Goal: Transaction & Acquisition: Purchase product/service

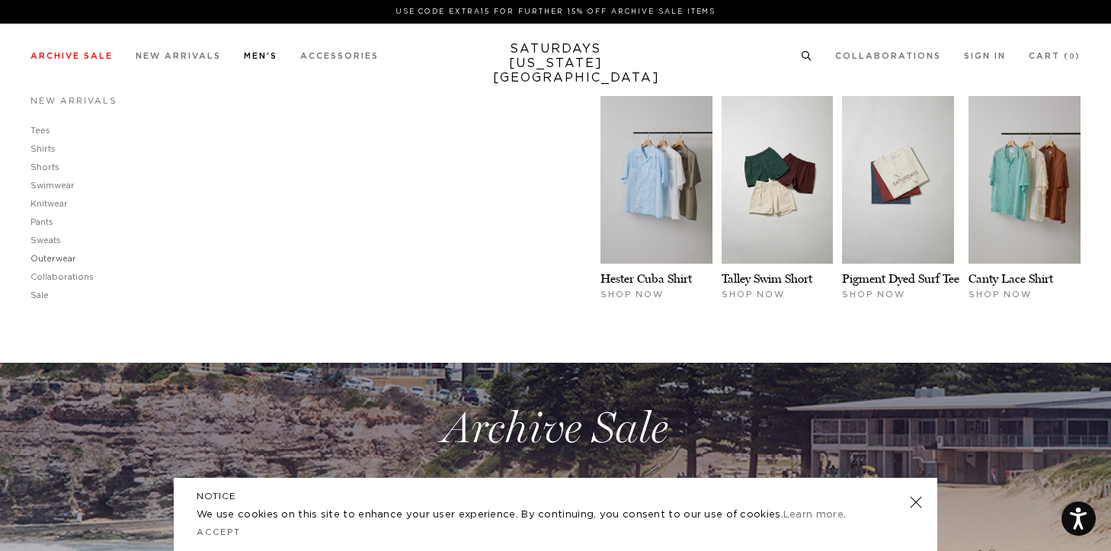
click at [46, 256] on link "Outerwear" at bounding box center [53, 259] width 46 height 8
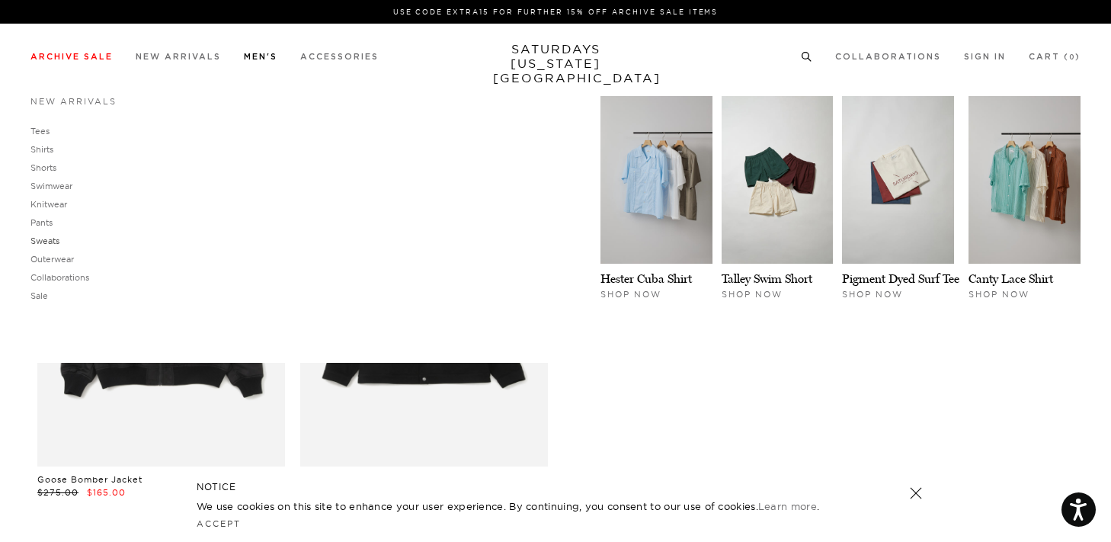
click at [46, 246] on link "Sweats" at bounding box center [44, 241] width 29 height 11
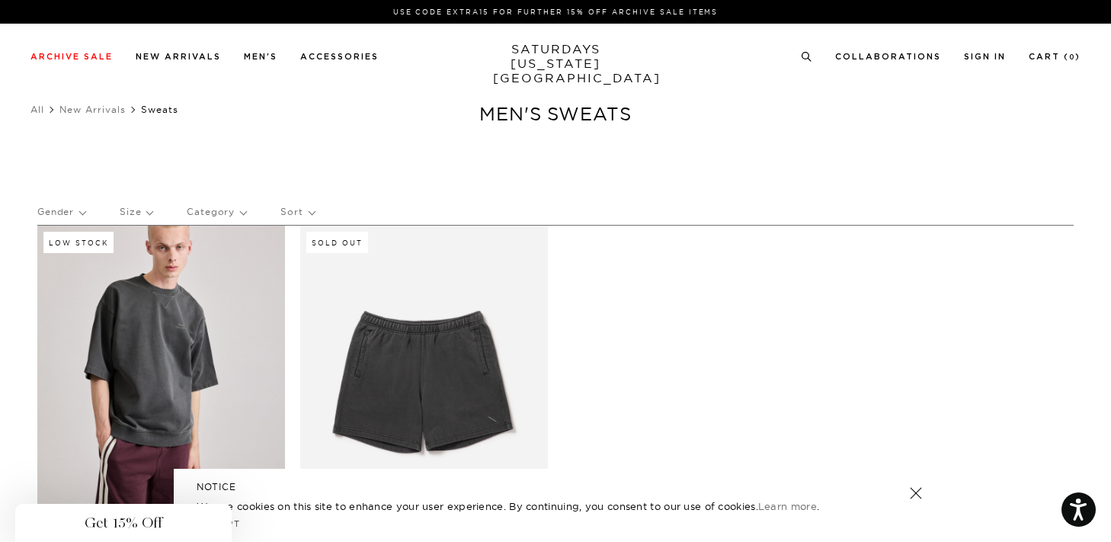
click at [46, 166] on div "Close dialog Be the first to know. Subscribe to emails and receive 15% off your…" at bounding box center [555, 271] width 1111 height 542
click at [808, 54] on icon at bounding box center [806, 57] width 11 height 10
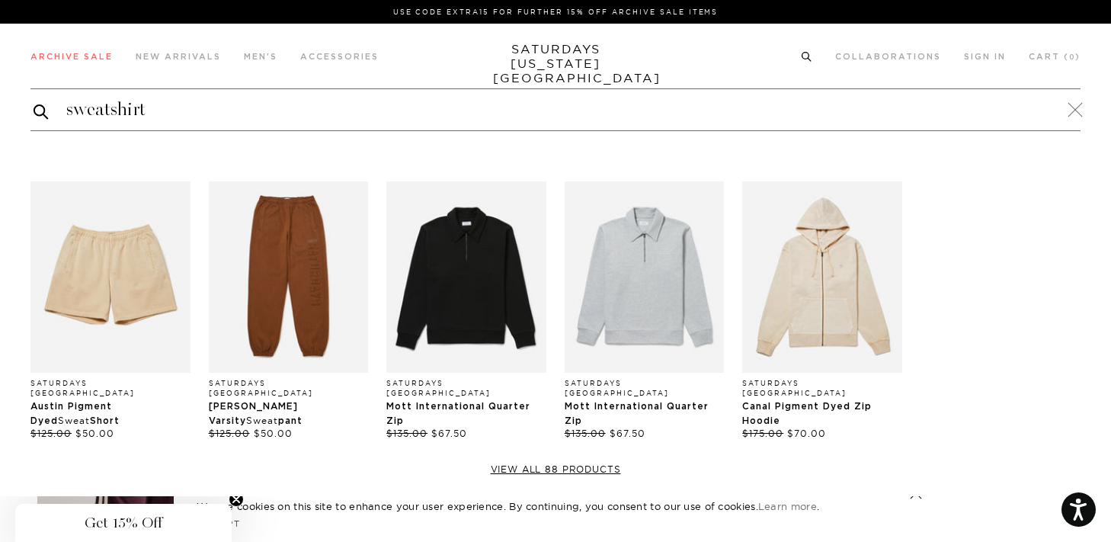
type input "sweatshirt"
click at [34, 102] on button "submit" at bounding box center [41, 111] width 15 height 18
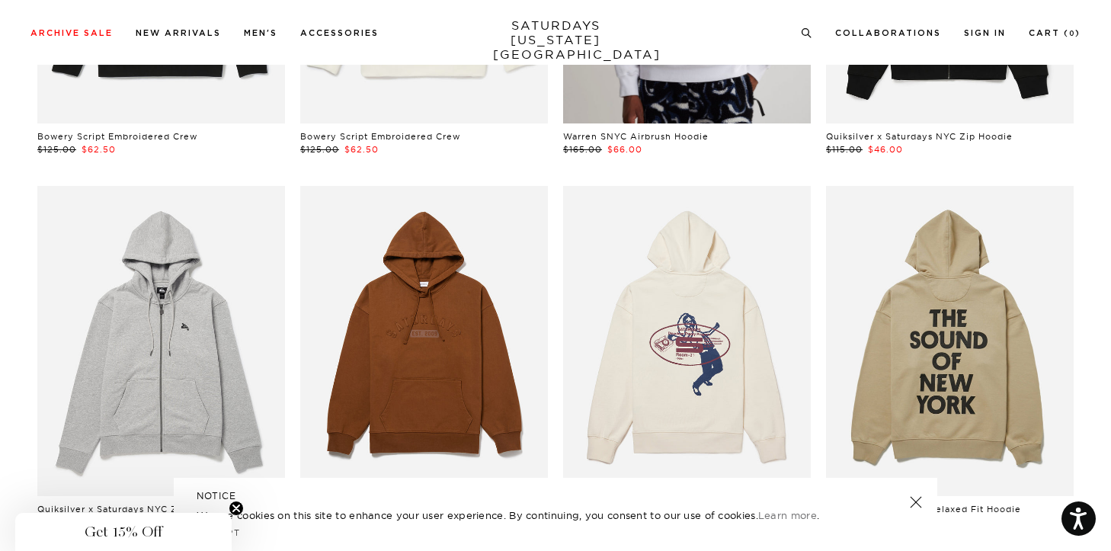
scroll to position [2044, 0]
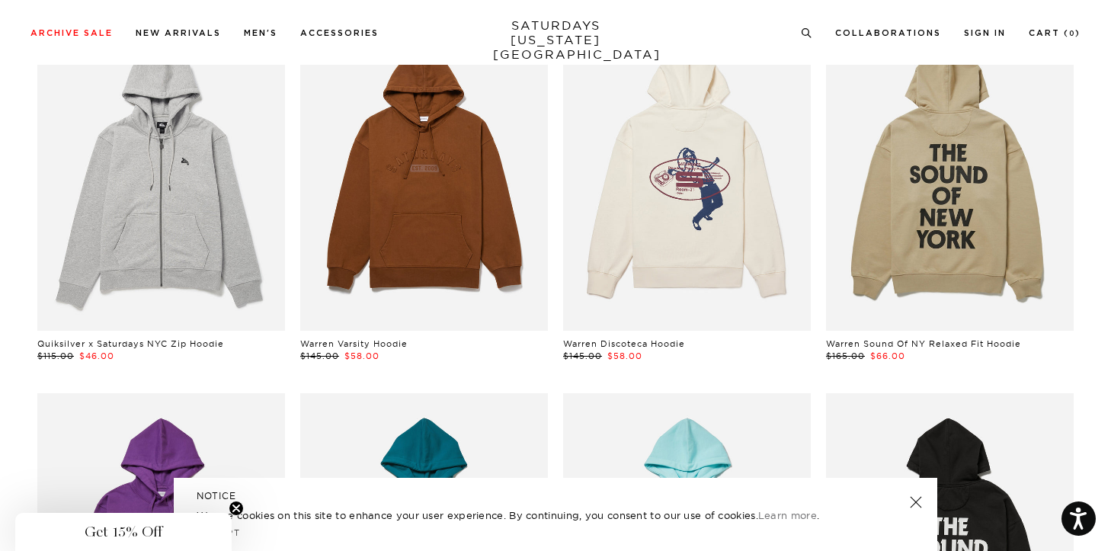
click at [925, 233] on link at bounding box center [950, 175] width 248 height 309
